Goal: Information Seeking & Learning: Learn about a topic

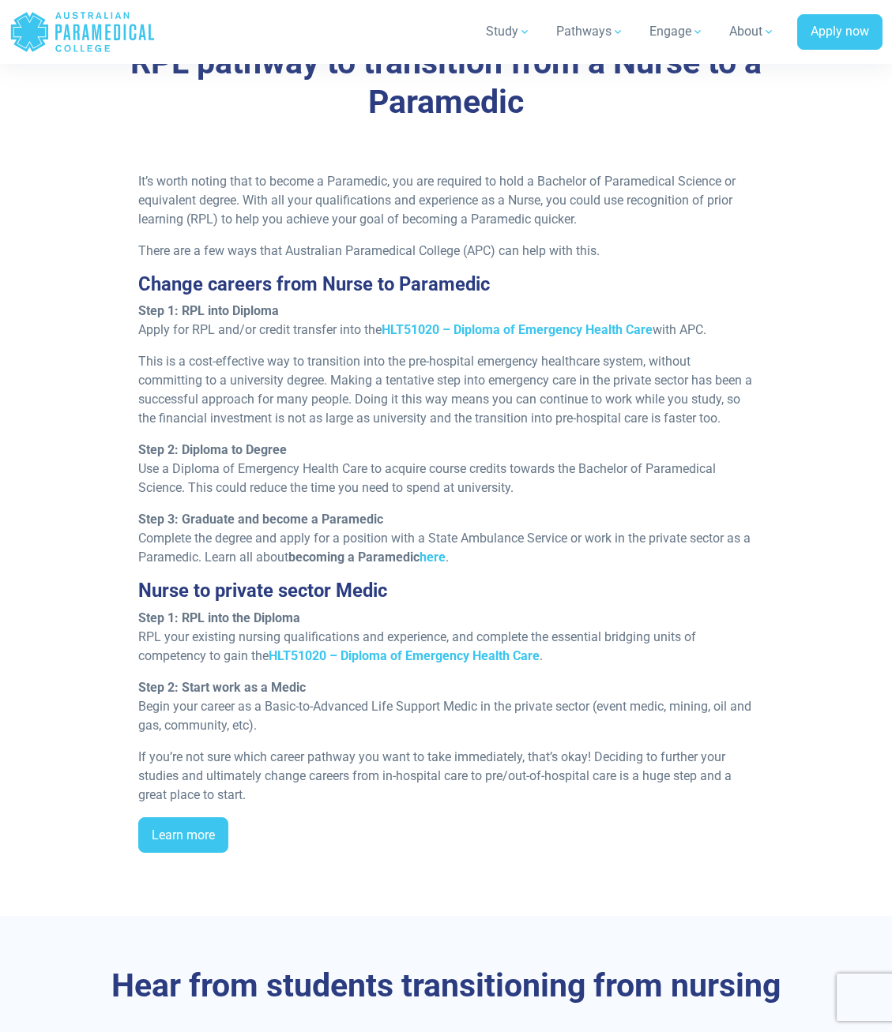
scroll to position [1376, 0]
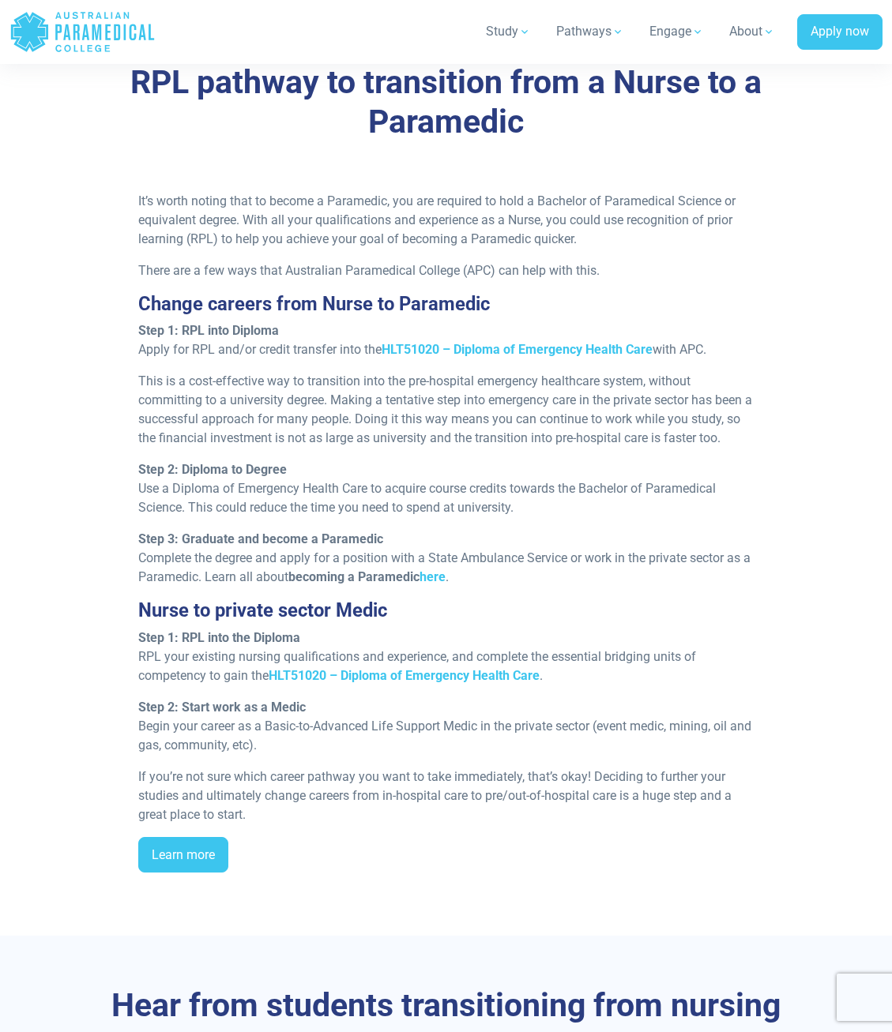
click at [72, 373] on div "It’s worth noting that to become a Paramedic, you are required to hold a Bachel…" at bounding box center [446, 539] width 760 height 694
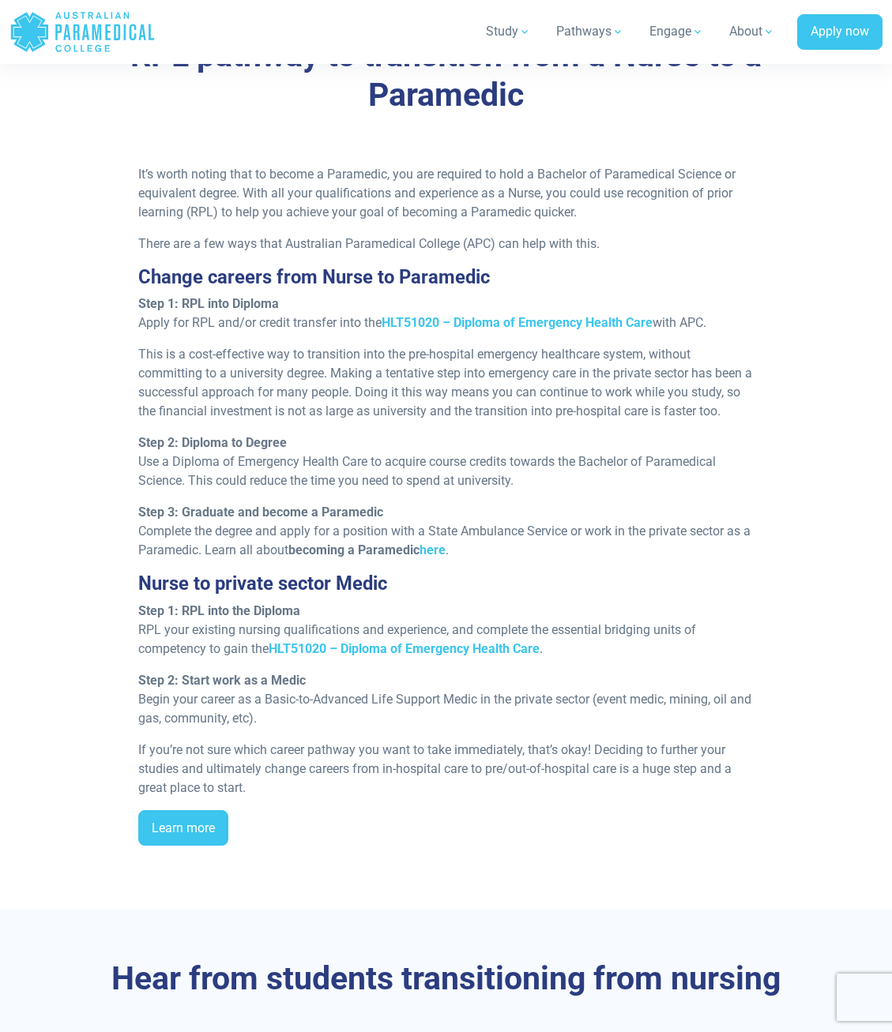
scroll to position [1413, 0]
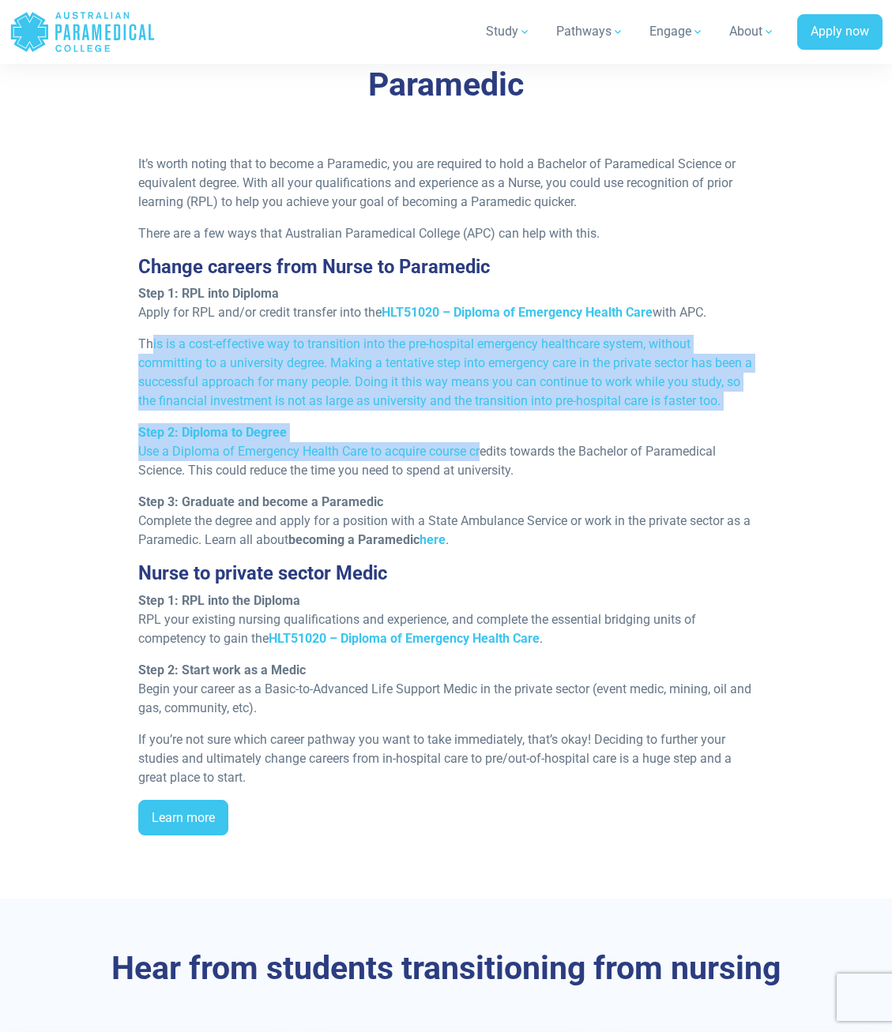
drag, startPoint x: 151, startPoint y: 343, endPoint x: 441, endPoint y: 429, distance: 303.1
click at [476, 441] on div "It’s worth noting that to become a Paramedic, you are required to hold a Bachel…" at bounding box center [446, 502] width 634 height 694
click at [417, 416] on div "It’s worth noting that to become a Paramedic, you are required to hold a Bachel…" at bounding box center [446, 502] width 634 height 694
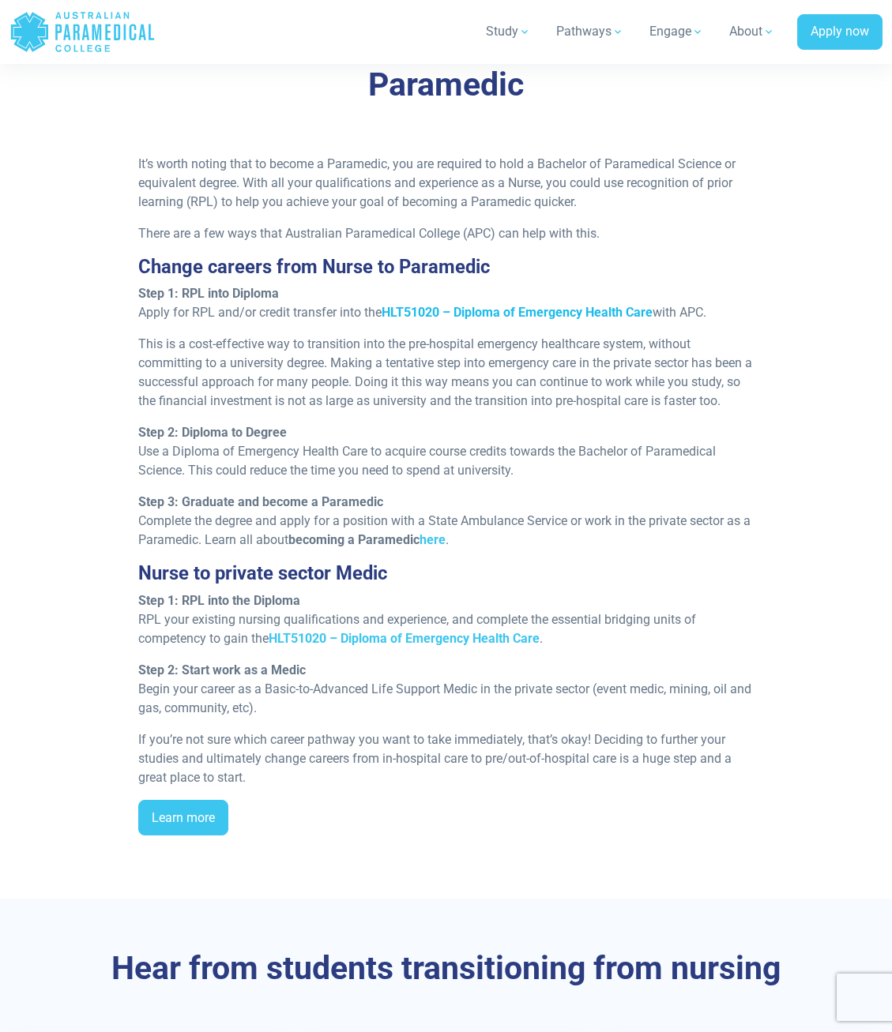
click at [546, 307] on strong "HLT51020 – Diploma of Emergency Health Care" at bounding box center [516, 312] width 271 height 15
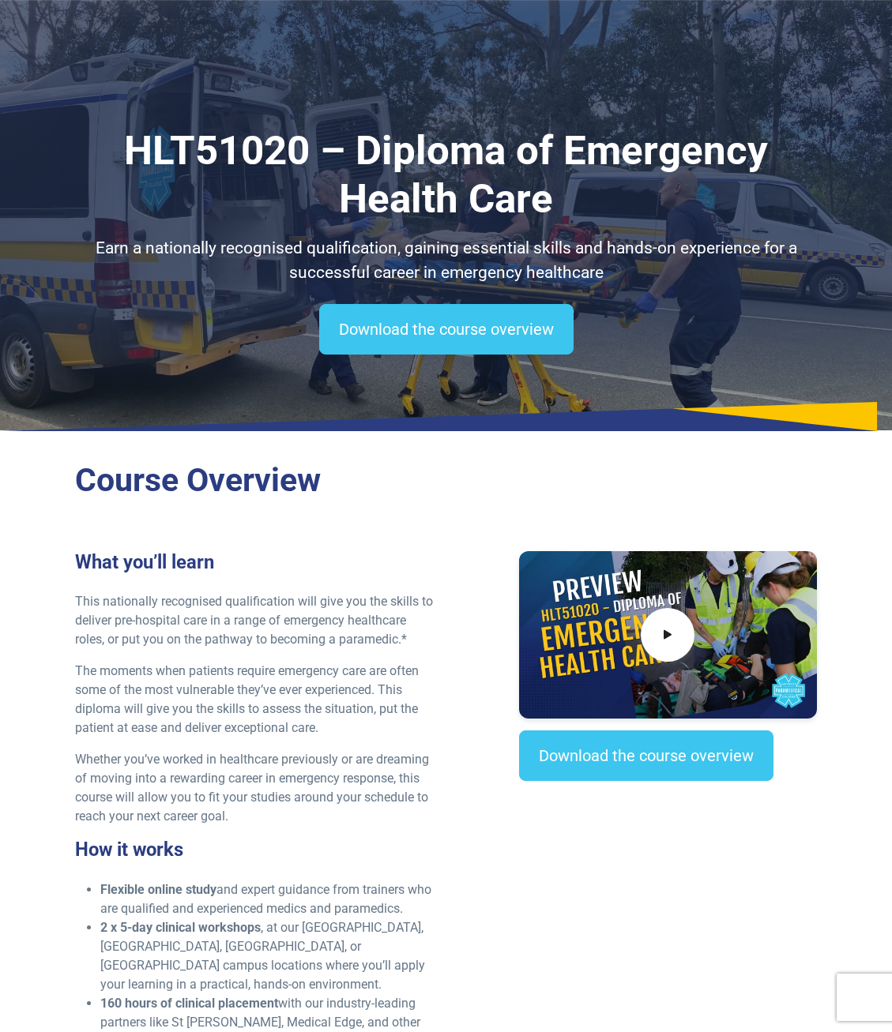
scroll to position [364, 0]
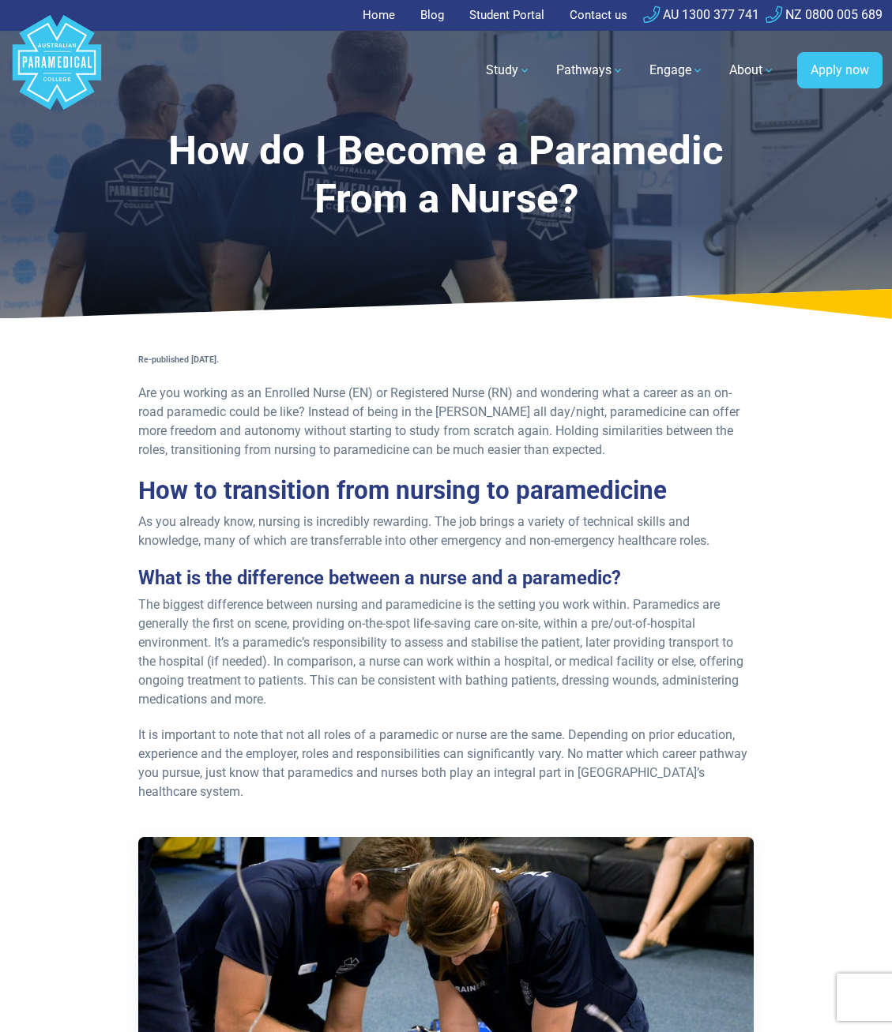
click at [672, 561] on div "Re-published [DATE]. Are you working as an Enrolled Nurse (EN) or Registered Nu…" at bounding box center [446, 935] width 634 height 1173
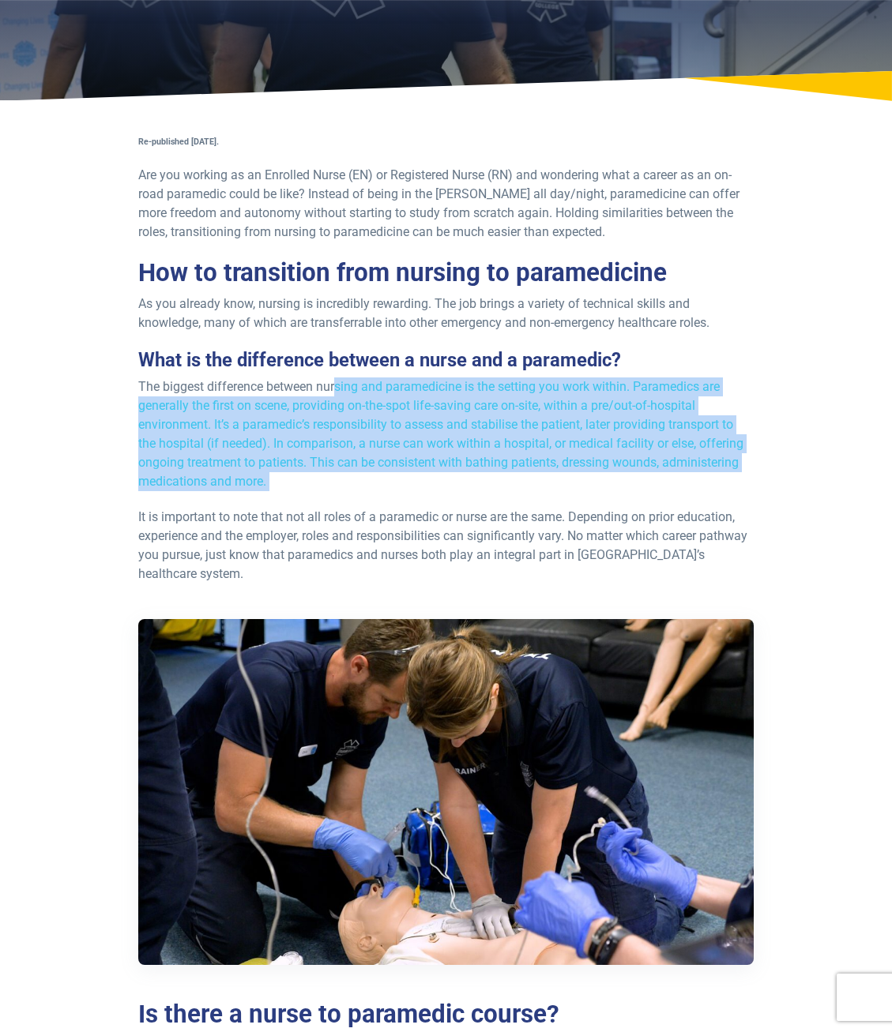
drag, startPoint x: 337, startPoint y: 384, endPoint x: 542, endPoint y: 491, distance: 231.0
click at [557, 497] on div "Re-published [DATE]. Are you working as an Enrolled Nurse (EN) or Registered Nu…" at bounding box center [446, 717] width 634 height 1173
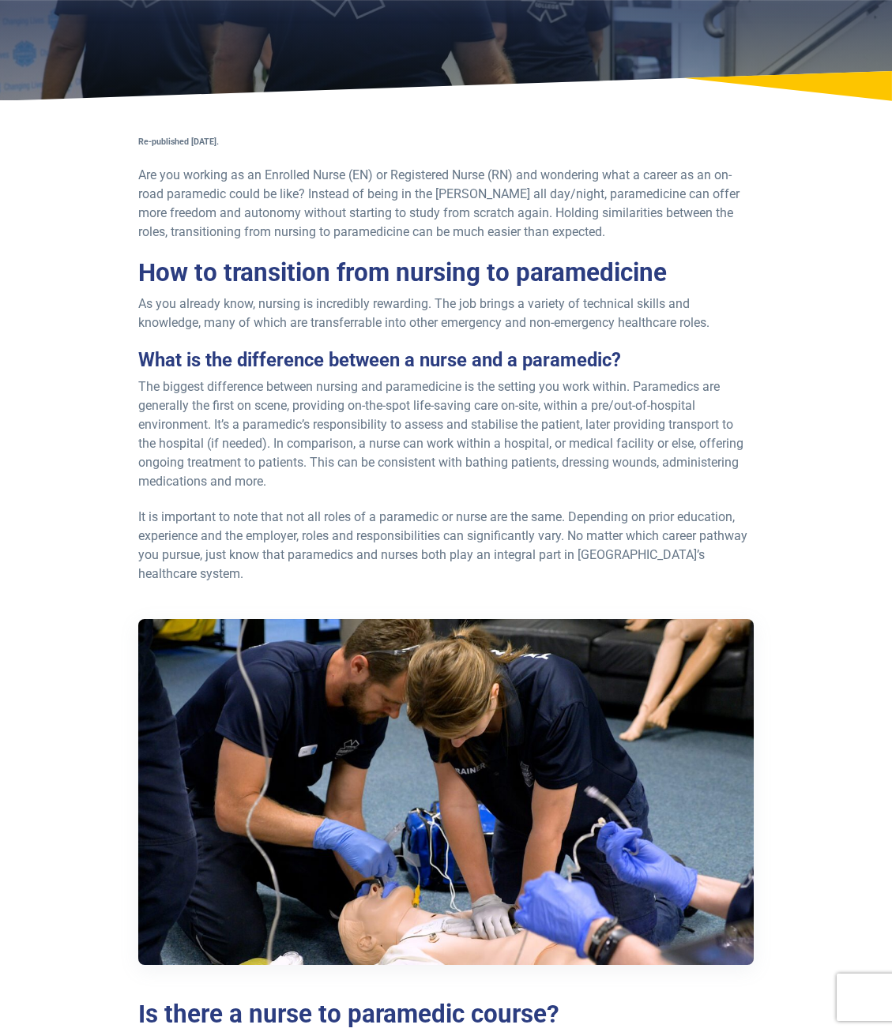
click at [517, 487] on p "The biggest difference between nursing and paramedicine is the setting you work…" at bounding box center [445, 434] width 615 height 114
click at [711, 411] on p "The biggest difference between nursing and paramedicine is the setting you work…" at bounding box center [445, 434] width 615 height 114
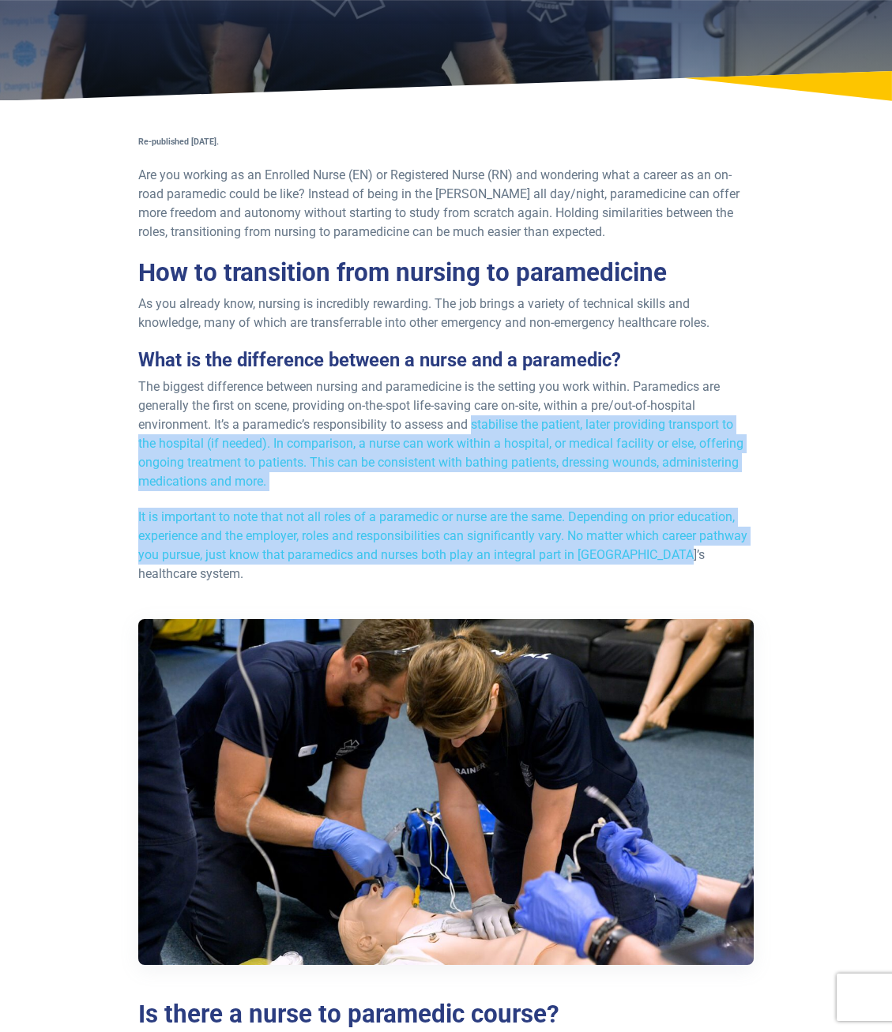
drag, startPoint x: 479, startPoint y: 416, endPoint x: 661, endPoint y: 561, distance: 233.2
click at [661, 561] on div "Re-published [DATE]. Are you working as an Enrolled Nurse (EN) or Registered Nu…" at bounding box center [446, 717] width 634 height 1173
click at [636, 496] on div "Re-published [DATE]. Are you working as an Enrolled Nurse (EN) or Registered Nu…" at bounding box center [446, 717] width 634 height 1173
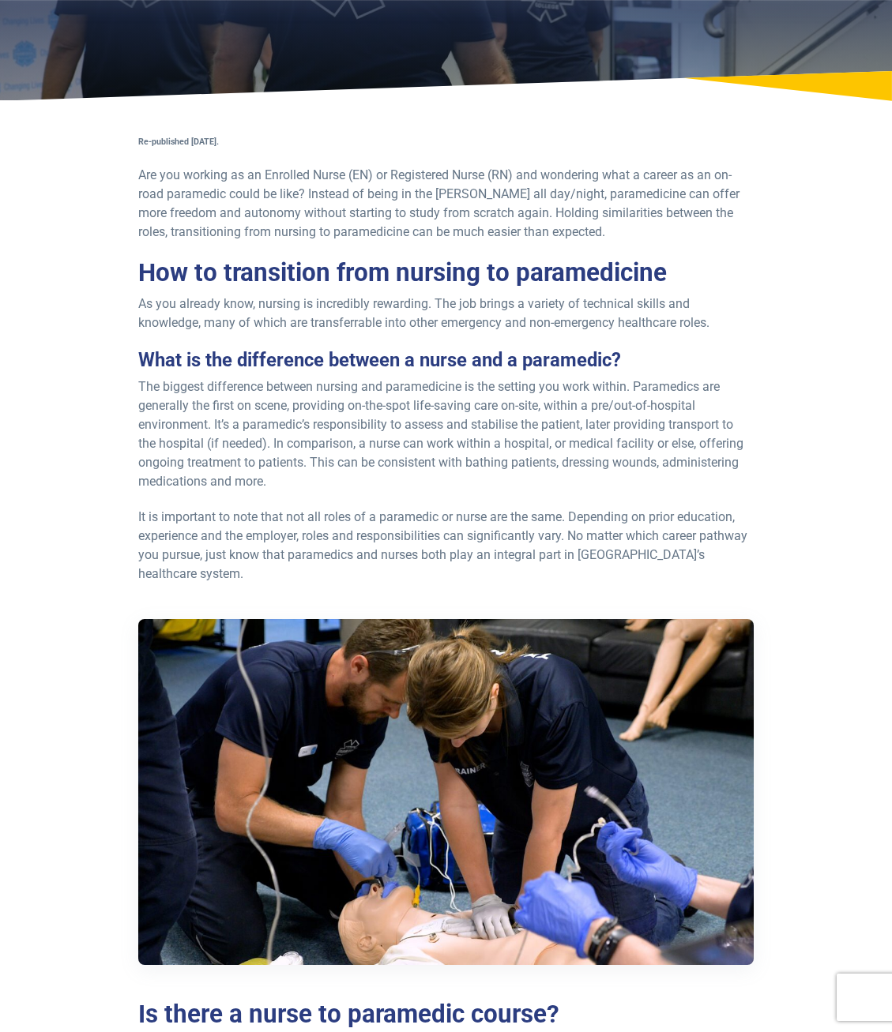
click at [793, 480] on div "Re-published [DATE]. Are you working as an Enrolled Nurse (EN) or Registered Nu…" at bounding box center [446, 717] width 760 height 1173
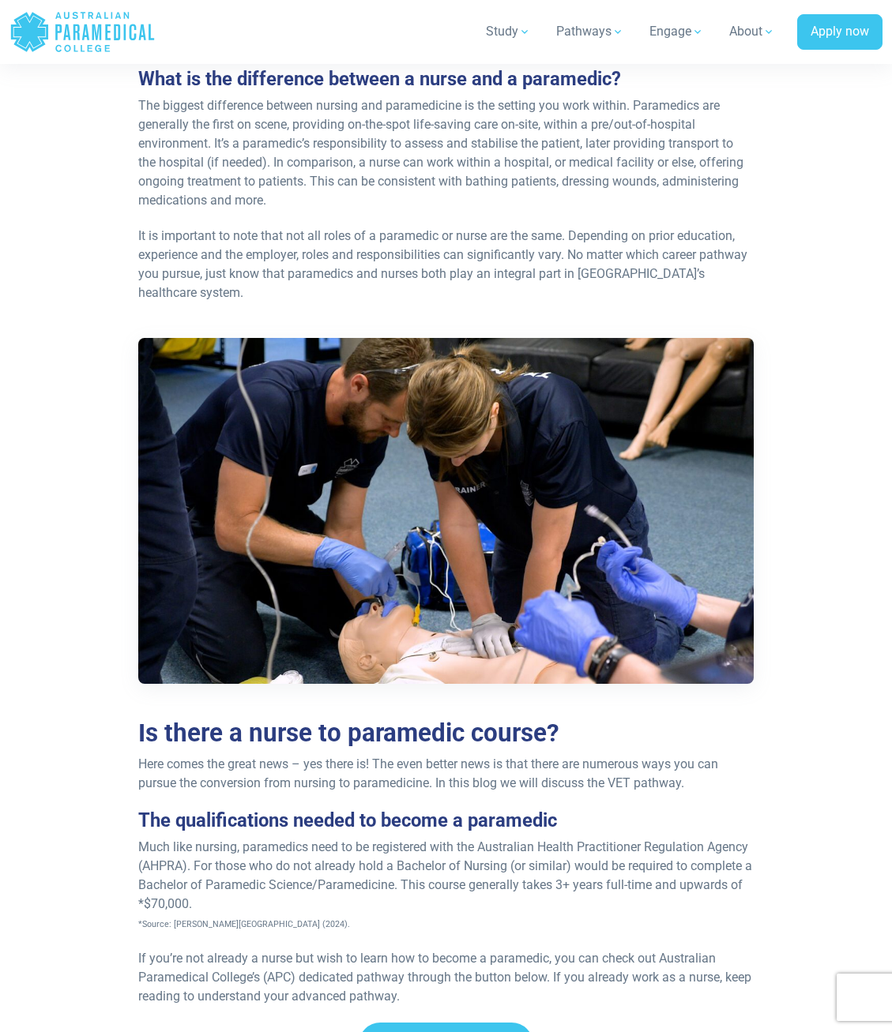
scroll to position [781, 0]
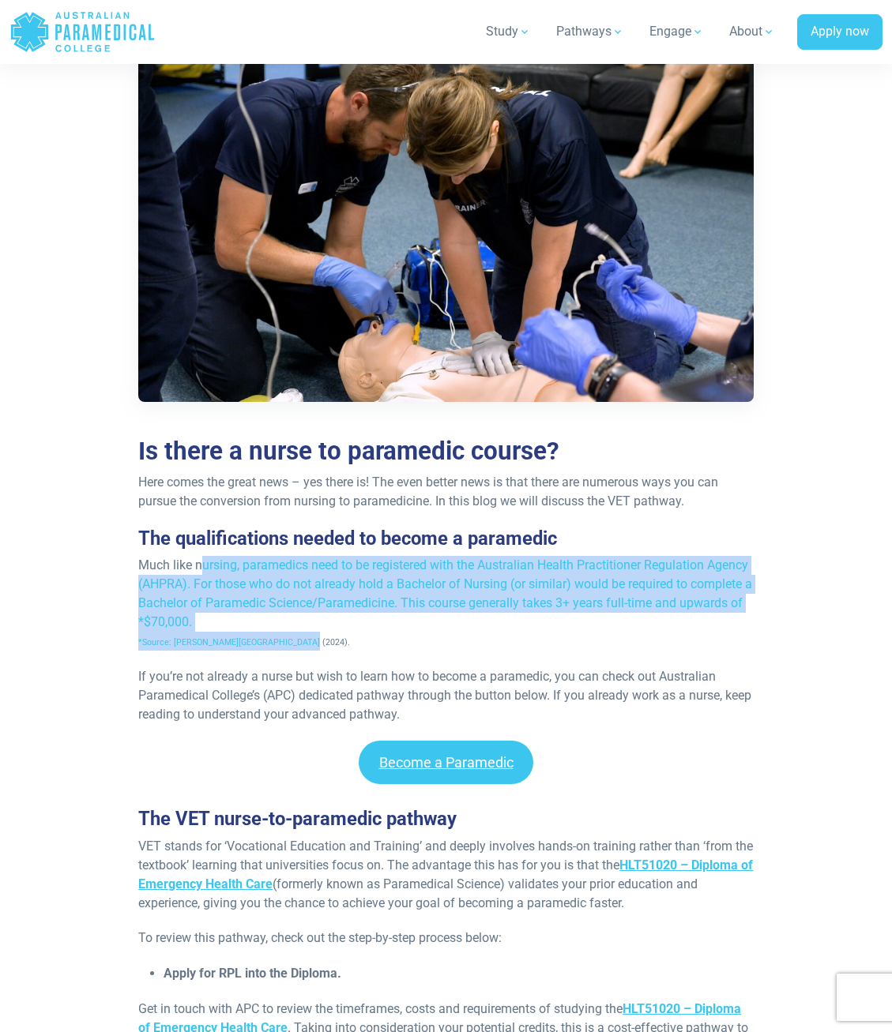
drag, startPoint x: 205, startPoint y: 545, endPoint x: 470, endPoint y: 624, distance: 276.8
click at [470, 624] on p "Much like nursing, paramedics need to be registered with the Australian Health …" at bounding box center [445, 603] width 615 height 95
click at [460, 619] on p "Much like nursing, paramedics need to be registered with the Australian Health …" at bounding box center [445, 603] width 615 height 95
drag, startPoint x: 291, startPoint y: 547, endPoint x: 479, endPoint y: 620, distance: 202.2
click at [479, 620] on p "Much like nursing, paramedics need to be registered with the Australian Health …" at bounding box center [445, 603] width 615 height 95
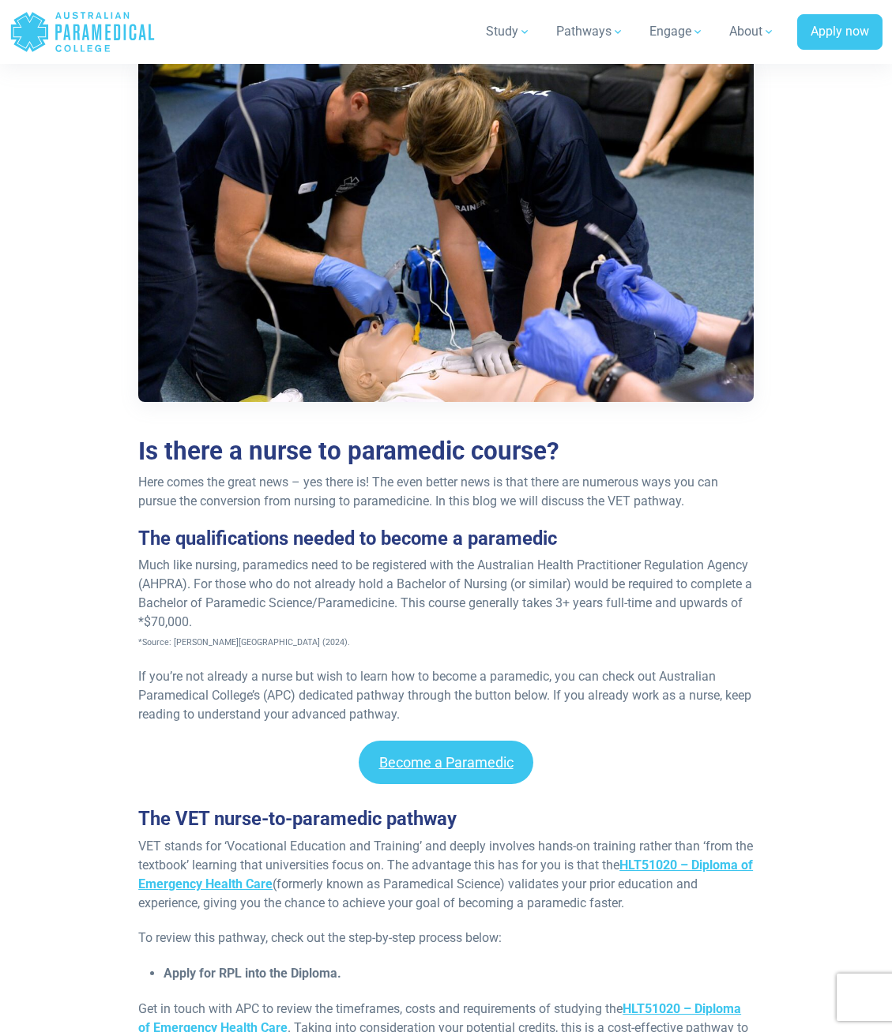
click at [454, 622] on p "Much like nursing, paramedics need to be registered with the Australian Health …" at bounding box center [445, 603] width 615 height 95
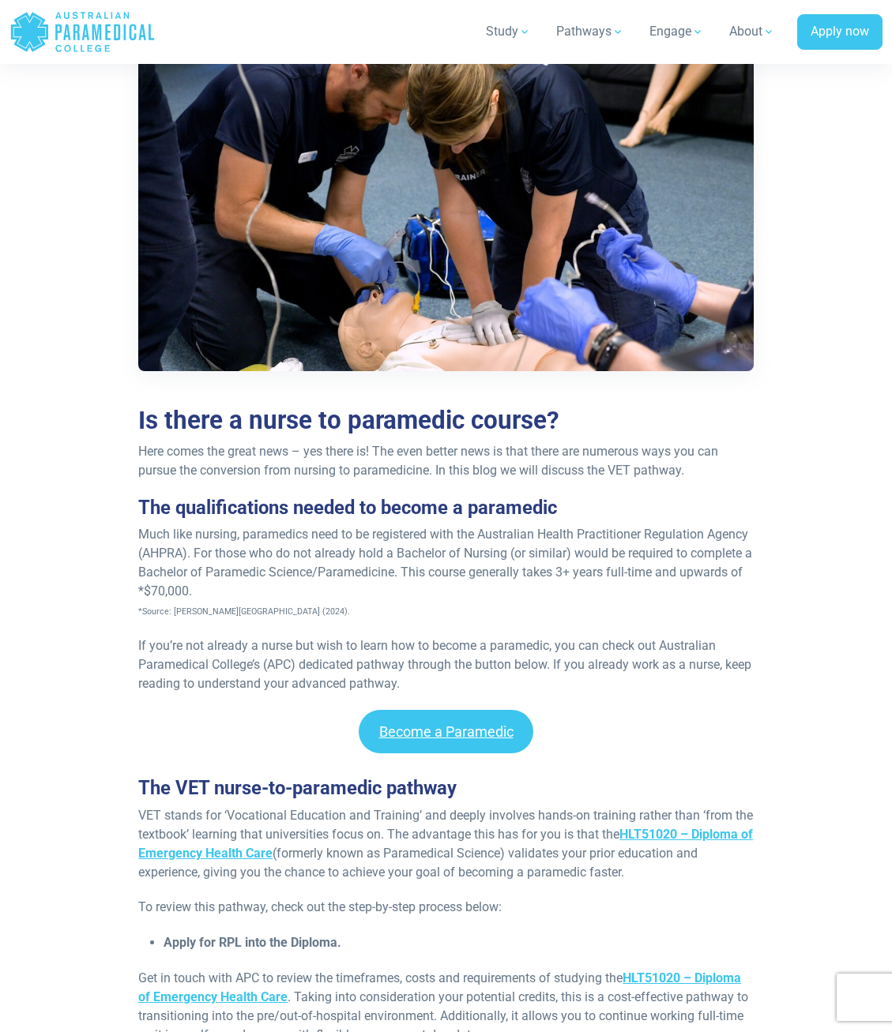
scroll to position [1057, 0]
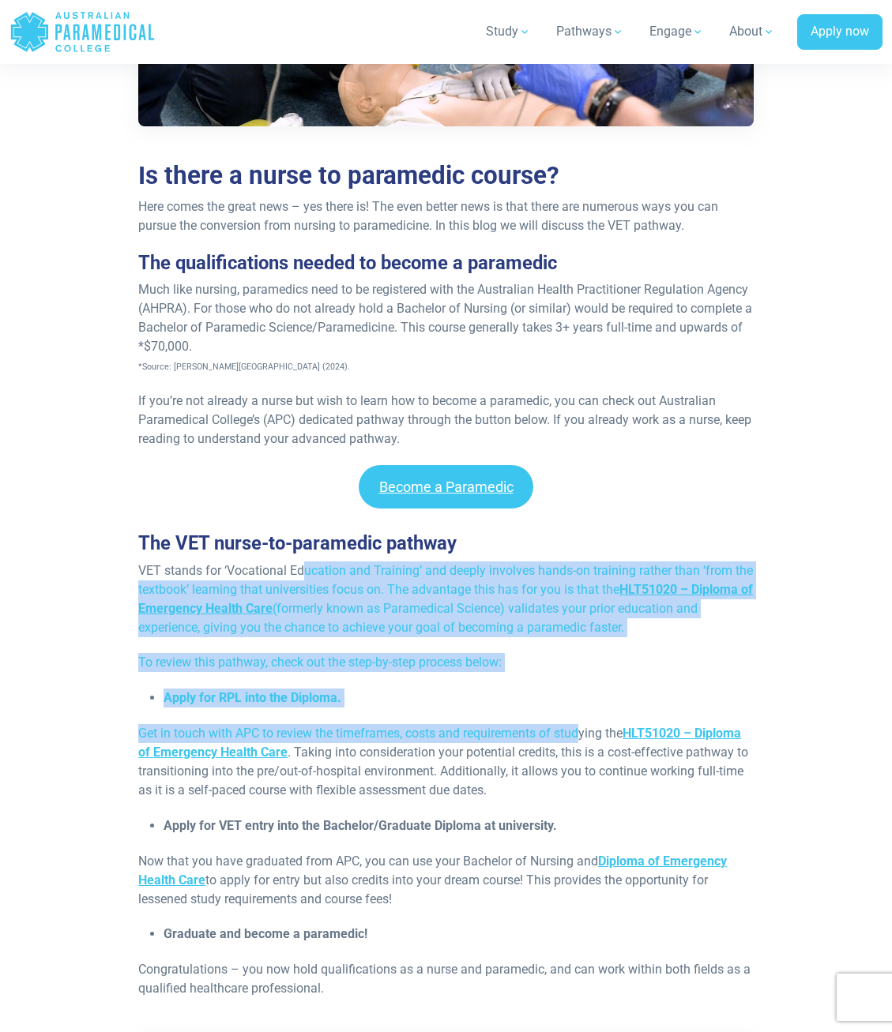
drag, startPoint x: 306, startPoint y: 549, endPoint x: 584, endPoint y: 706, distance: 319.3
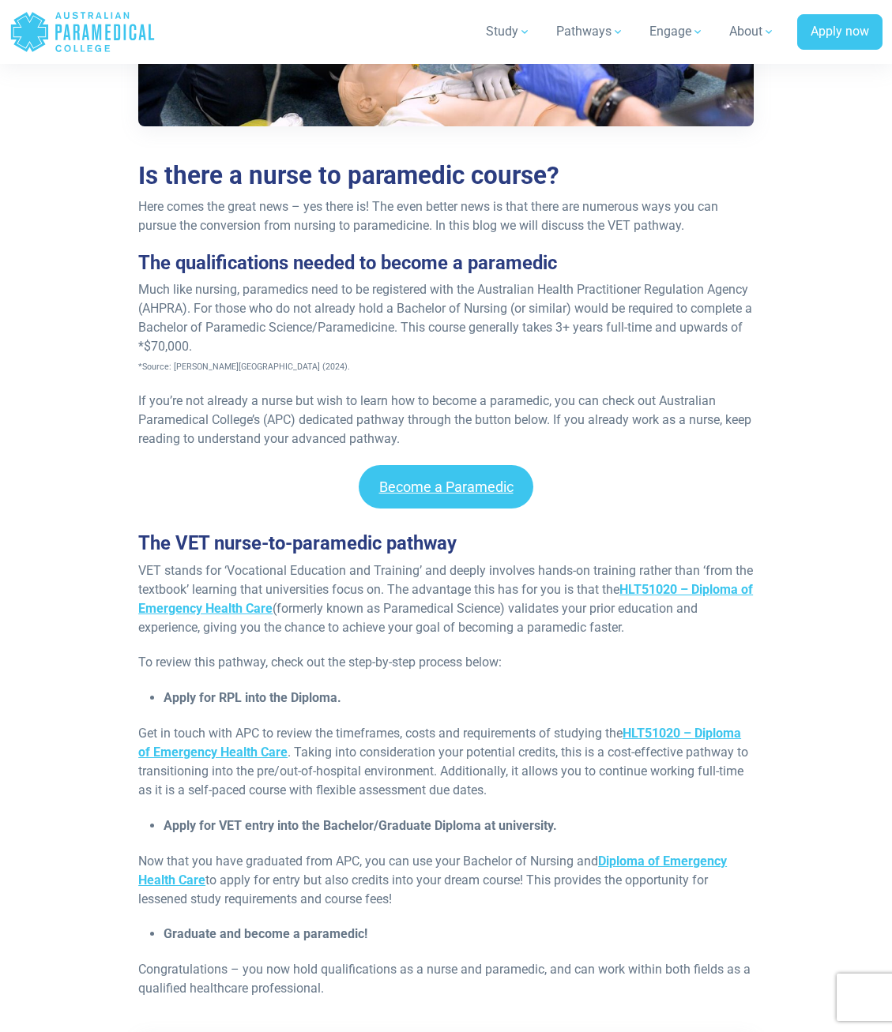
click at [601, 653] on p "To review this pathway, check out the step-by-step process below:" at bounding box center [445, 662] width 615 height 19
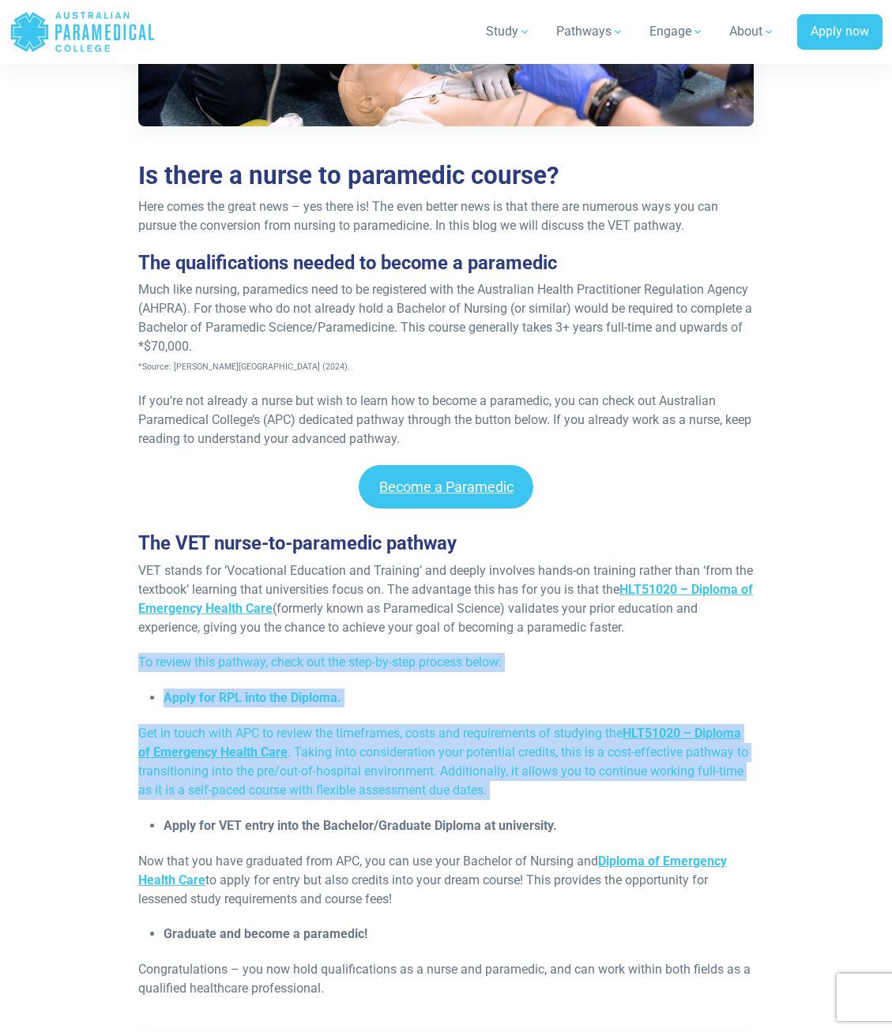
drag, startPoint x: 248, startPoint y: 616, endPoint x: 517, endPoint y: 801, distance: 327.0
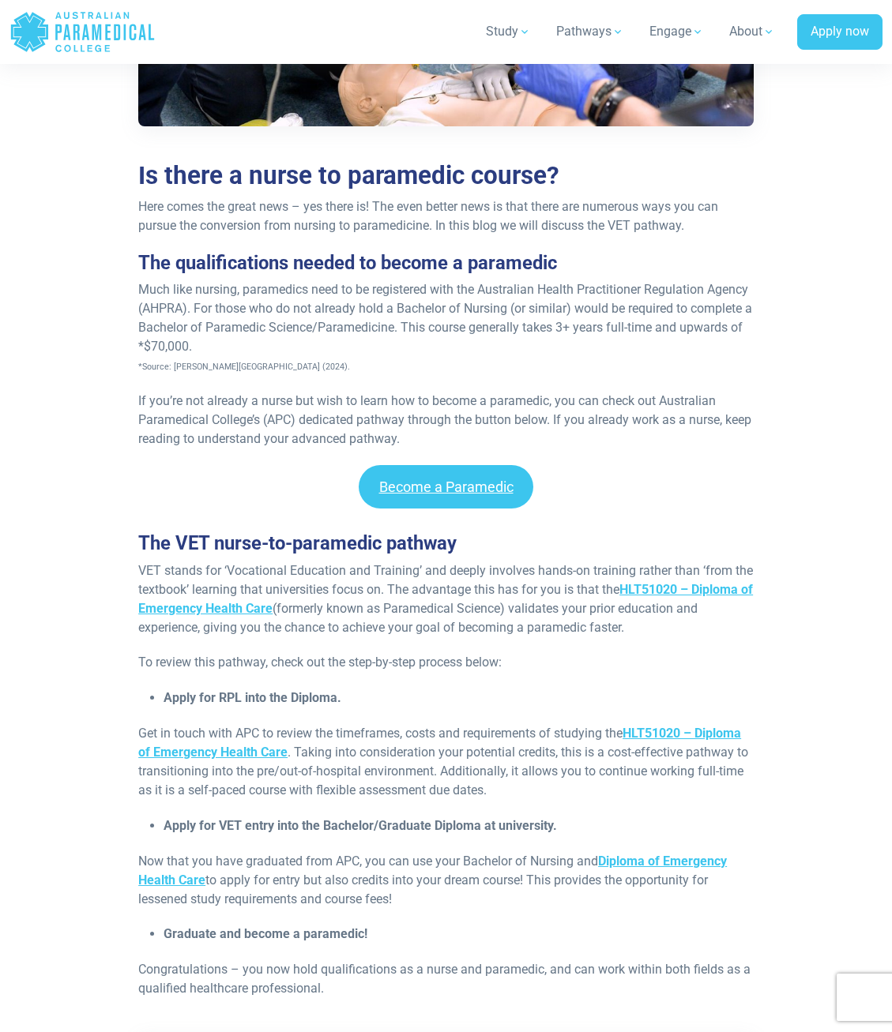
scroll to position [1110, 0]
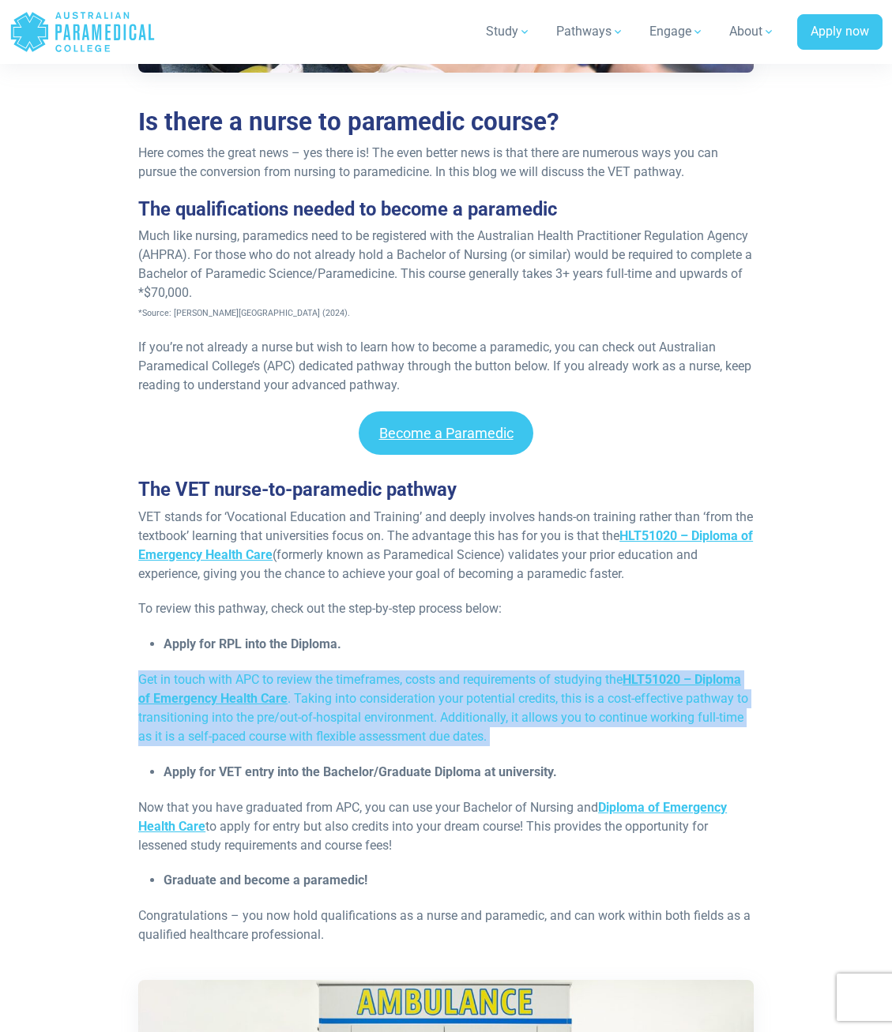
drag, startPoint x: 406, startPoint y: 638, endPoint x: 557, endPoint y: 736, distance: 179.8
click at [572, 720] on p "Get in touch with APC to review the timeframes, costs and requirements of study…" at bounding box center [445, 708] width 615 height 76
drag, startPoint x: 380, startPoint y: 644, endPoint x: 557, endPoint y: 725, distance: 195.4
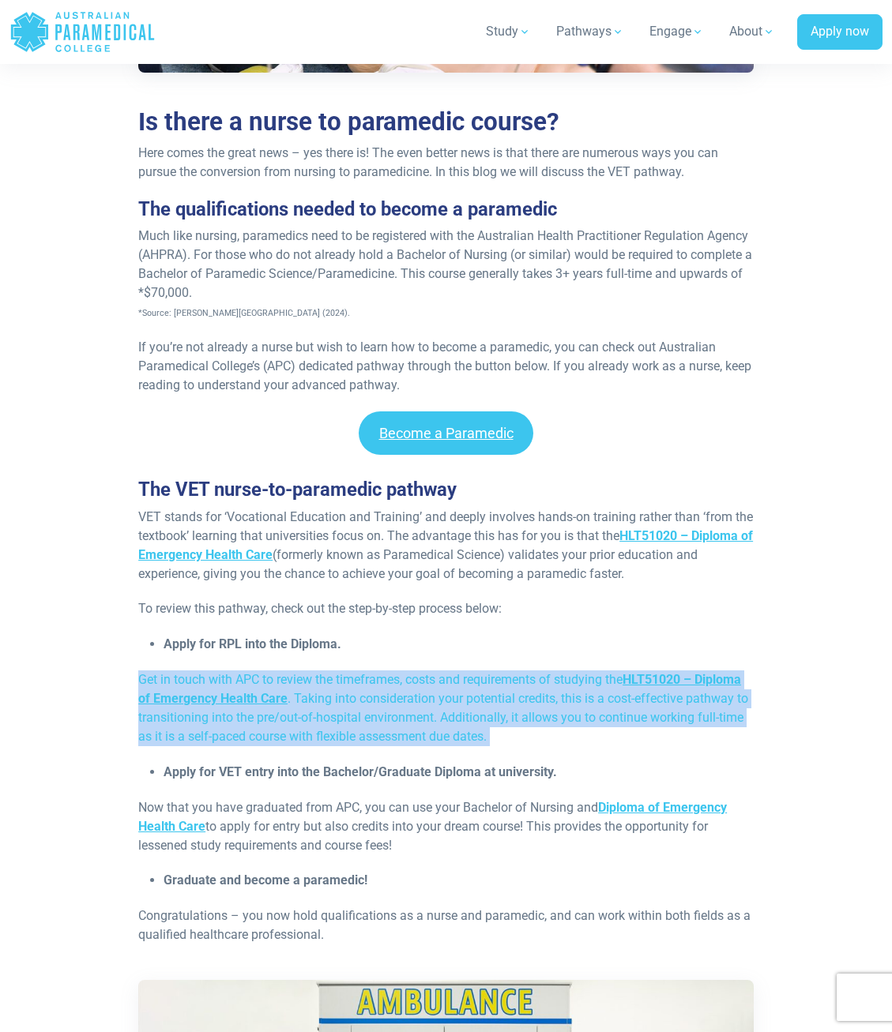
click at [569, 722] on p "Get in touch with APC to review the timeframes, costs and requirements of study…" at bounding box center [445, 708] width 615 height 76
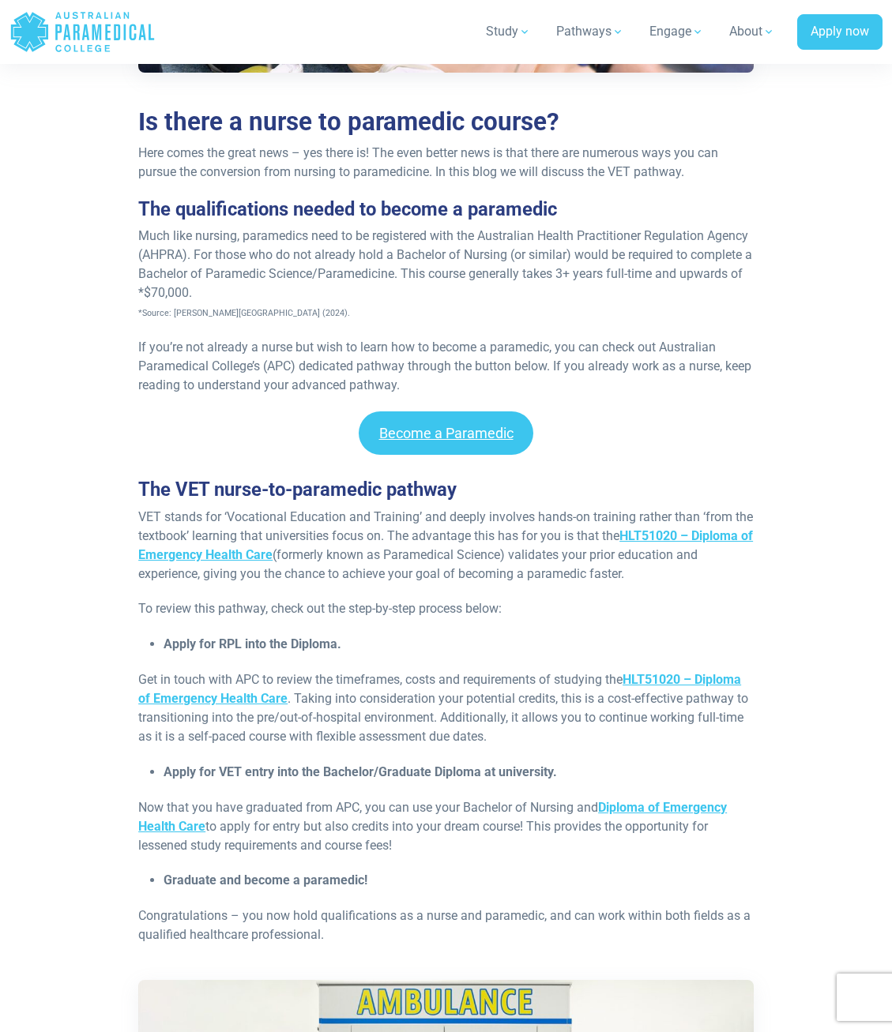
click at [471, 635] on li "Apply for RPL into the Diploma." at bounding box center [458, 644] width 590 height 19
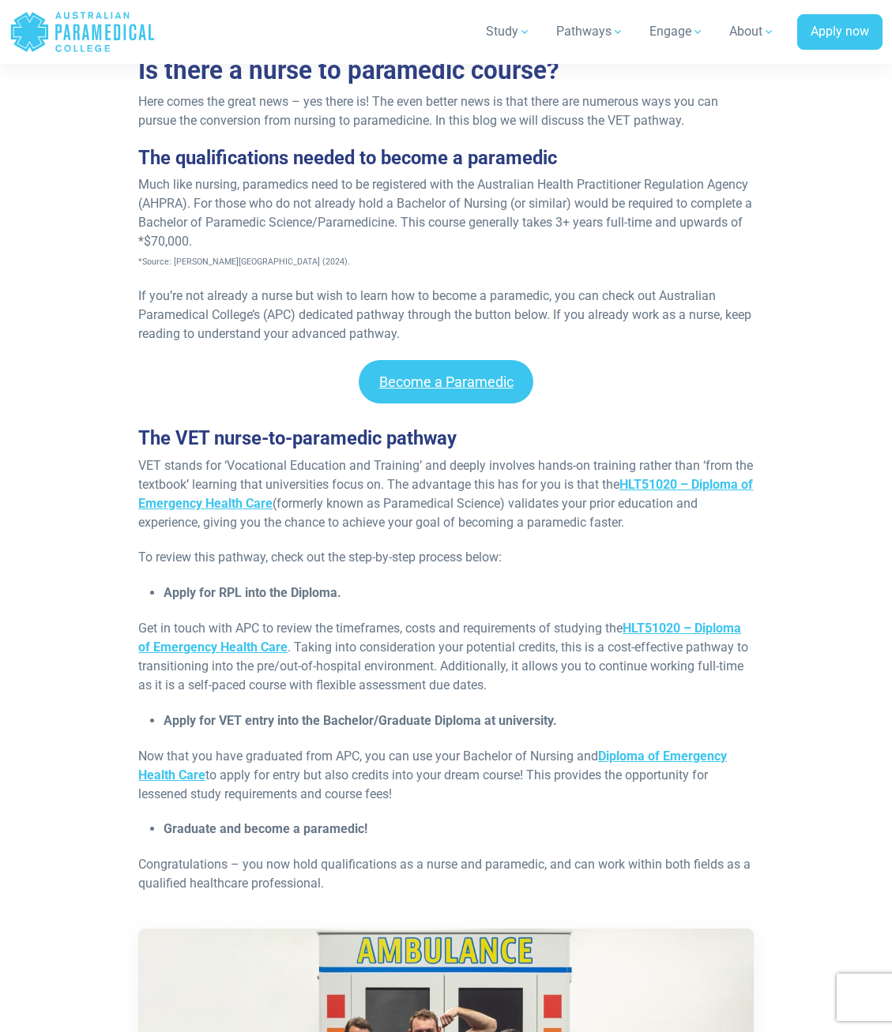
scroll to position [1172, 0]
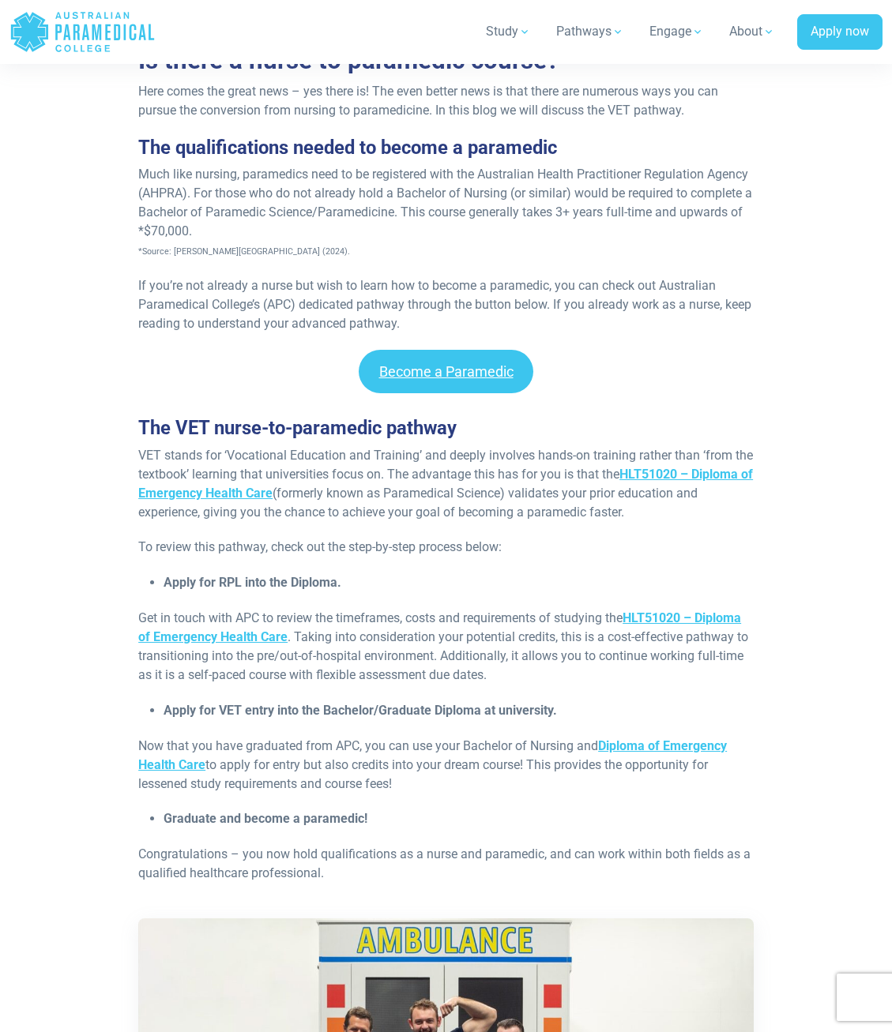
drag, startPoint x: 459, startPoint y: 762, endPoint x: 80, endPoint y: 716, distance: 381.8
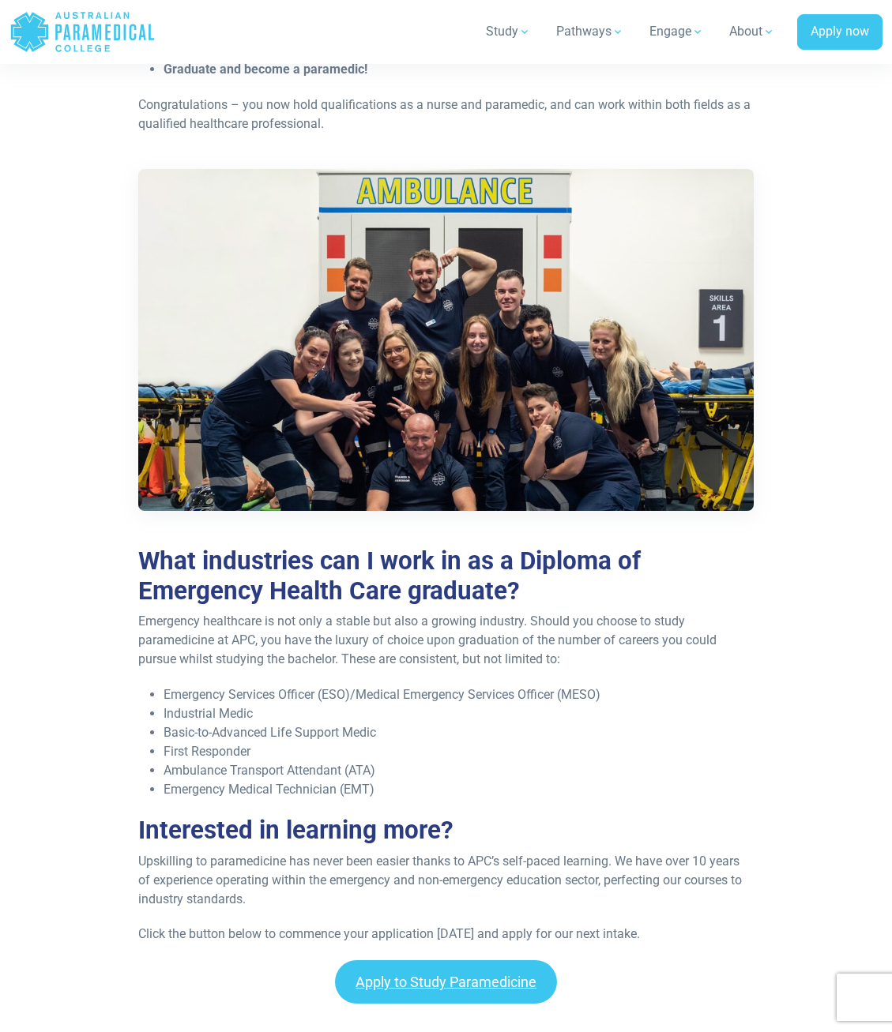
scroll to position [1952, 0]
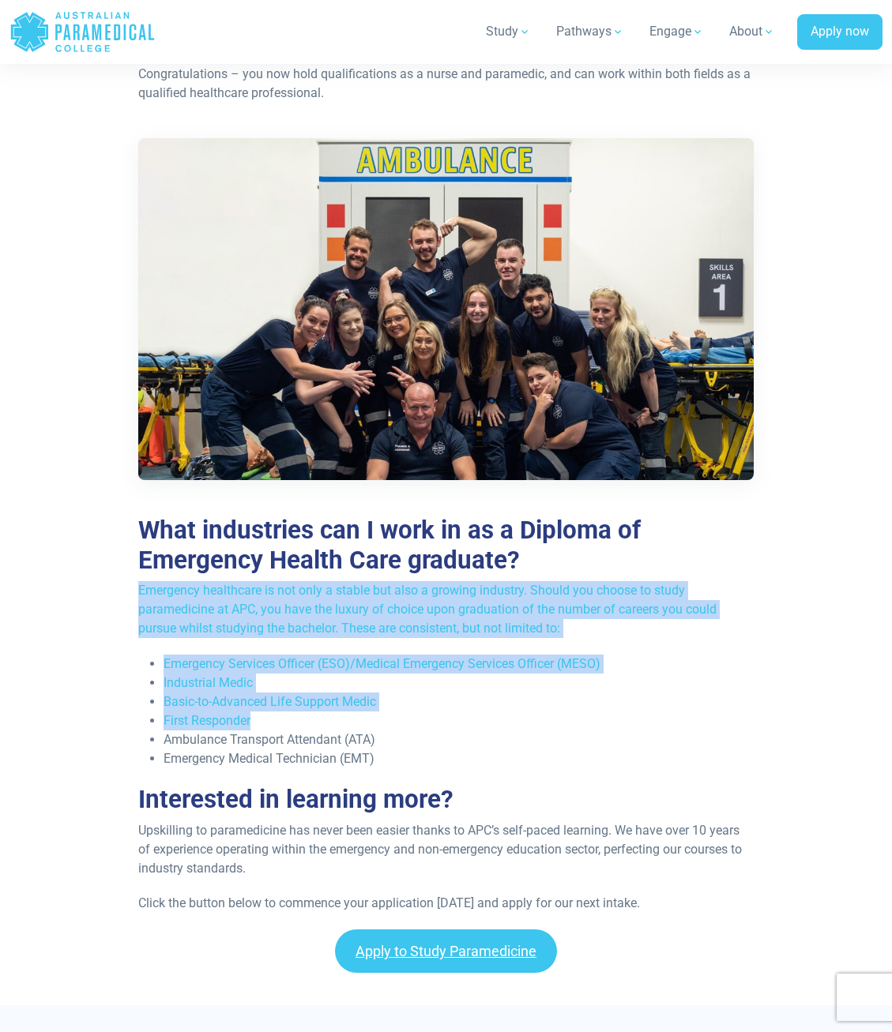
drag, startPoint x: 116, startPoint y: 565, endPoint x: 497, endPoint y: 715, distance: 408.8
click at [501, 705] on div "The VET nurse-to-paramedic pathway VET stands for ‘Vocational Education and Tra…" at bounding box center [446, 283] width 760 height 1293
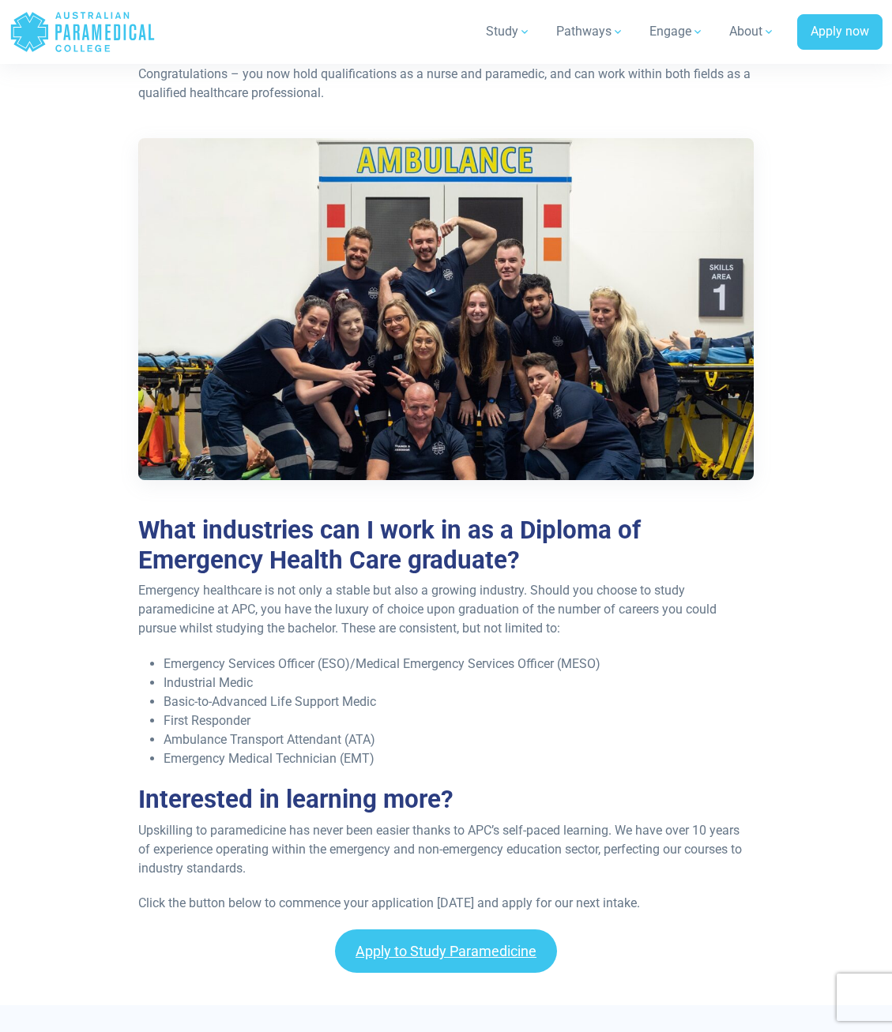
click at [476, 693] on li "Basic-to-Advanced Life Support Medic" at bounding box center [458, 702] width 590 height 19
click at [118, 627] on div "The VET nurse-to-paramedic pathway VET stands for ‘Vocational Education and Tra…" at bounding box center [446, 283] width 760 height 1293
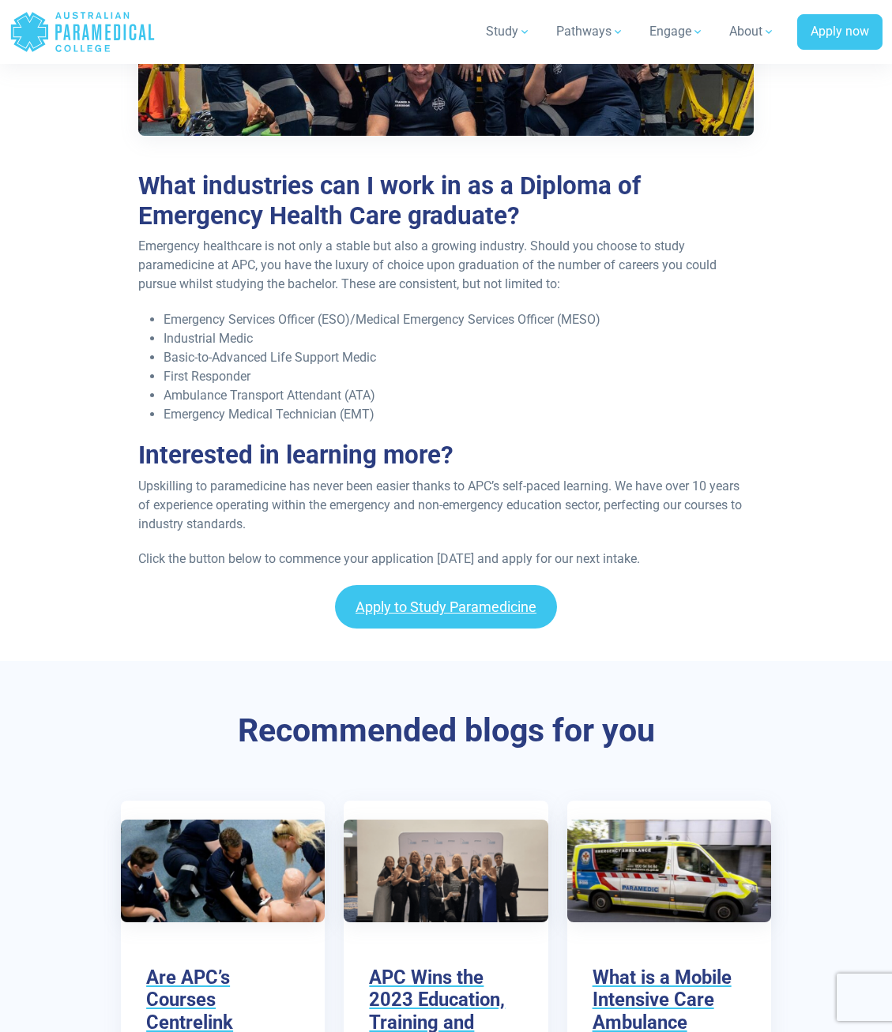
scroll to position [2543, 0]
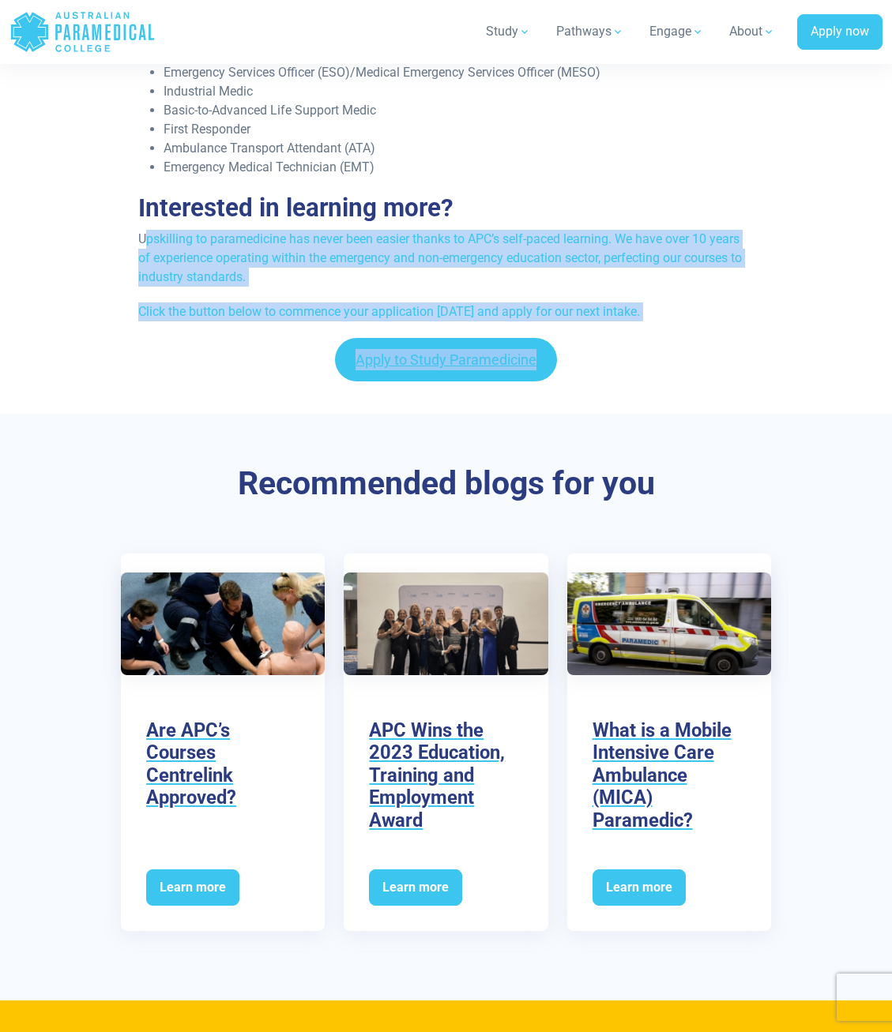
drag, startPoint x: 152, startPoint y: 228, endPoint x: 288, endPoint y: 362, distance: 190.4
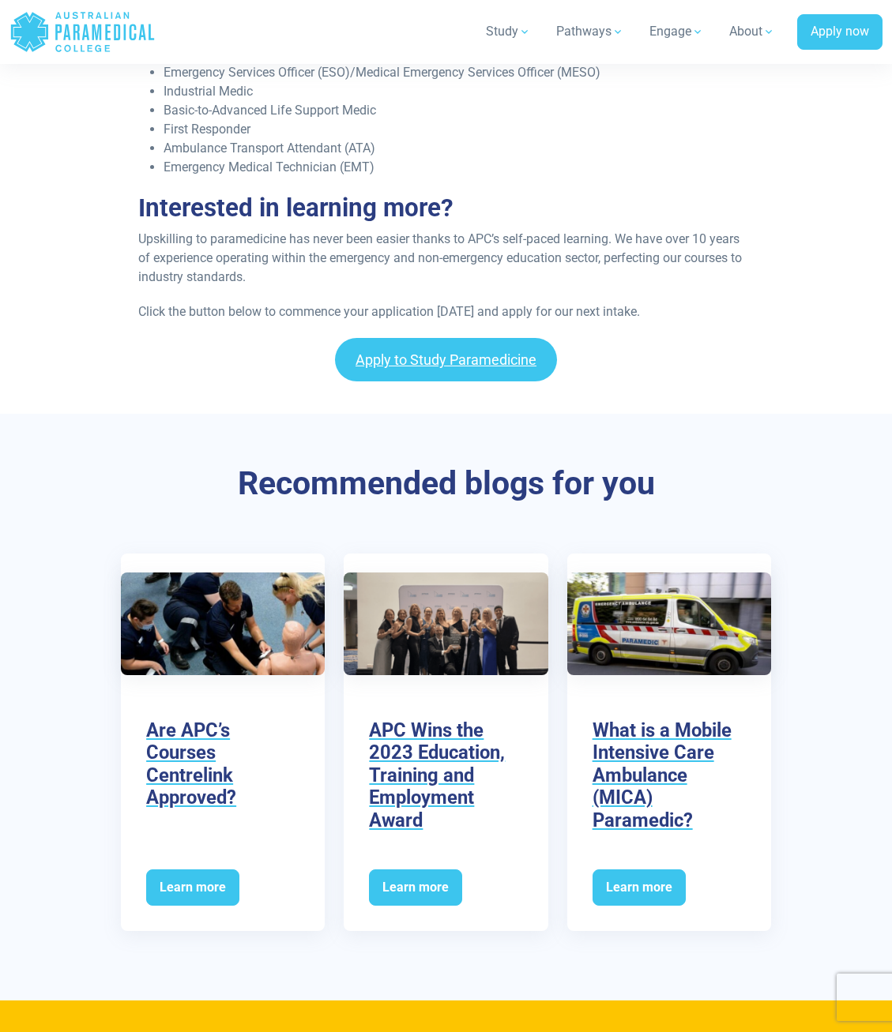
click at [188, 381] on div at bounding box center [446, 397] width 892 height 32
